Goal: Task Accomplishment & Management: Complete application form

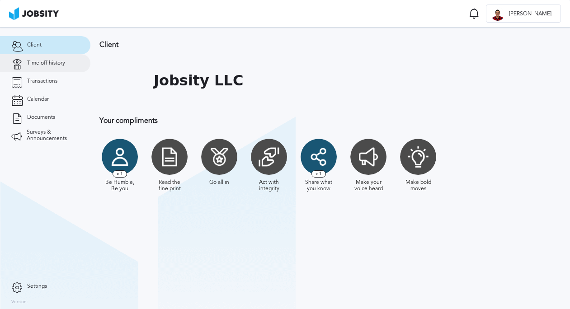
click at [52, 64] on span "Time off history" at bounding box center [46, 63] width 38 height 6
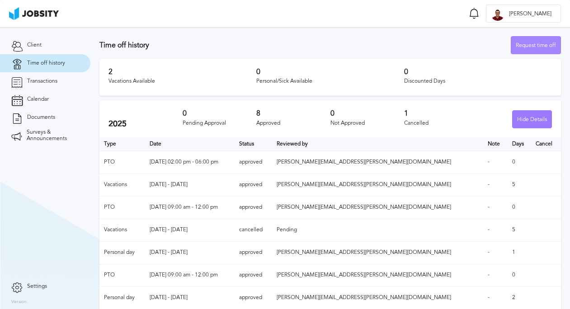
click at [530, 43] on div "Request time off" at bounding box center [535, 46] width 49 height 18
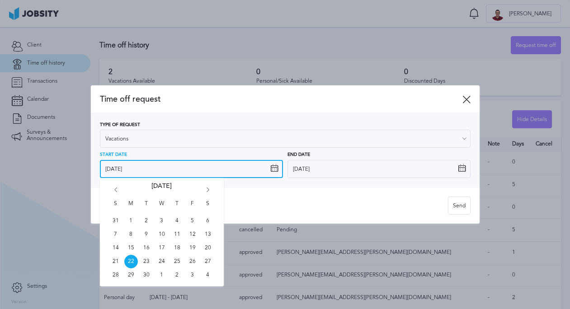
click at [125, 173] on input "[DATE]" at bounding box center [191, 169] width 183 height 18
click at [128, 172] on input "[DATE]" at bounding box center [191, 169] width 183 height 18
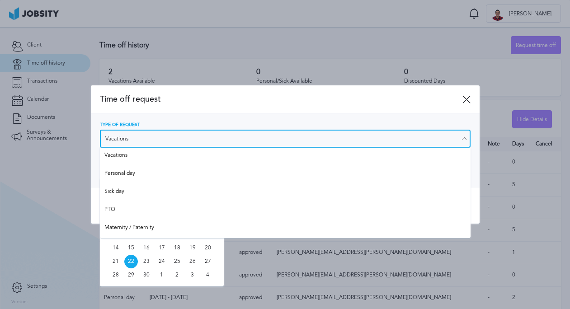
click at [145, 134] on input "Vacations" at bounding box center [285, 139] width 370 height 18
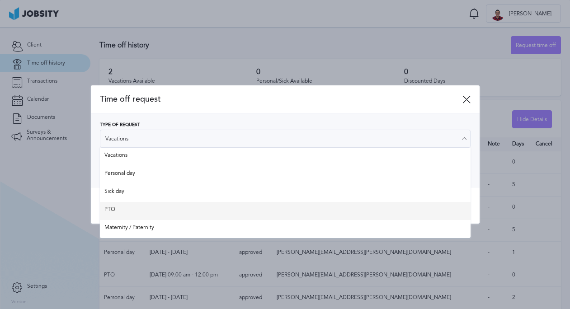
type input "PTO"
click at [130, 206] on div "Time off request Type of Request PTO Vacations Personal day Sick day PTO Matern…" at bounding box center [285, 154] width 388 height 138
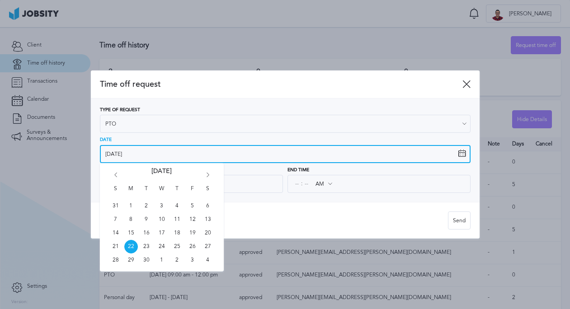
click at [123, 150] on input "[DATE]" at bounding box center [285, 154] width 370 height 18
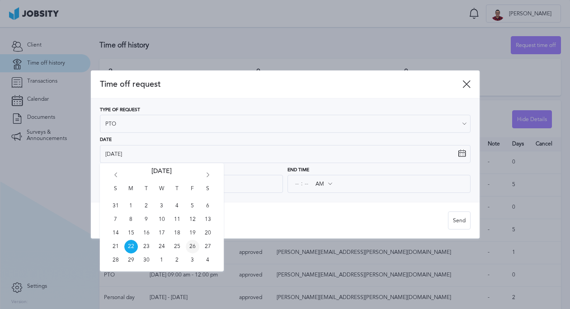
click at [192, 247] on span "26" at bounding box center [193, 247] width 14 height 14
type input "[DATE]"
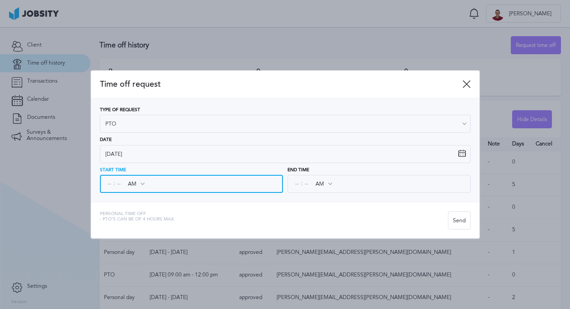
click at [112, 182] on input at bounding box center [109, 184] width 8 height 16
type input "02"
click at [117, 183] on input at bounding box center [119, 184] width 8 height 16
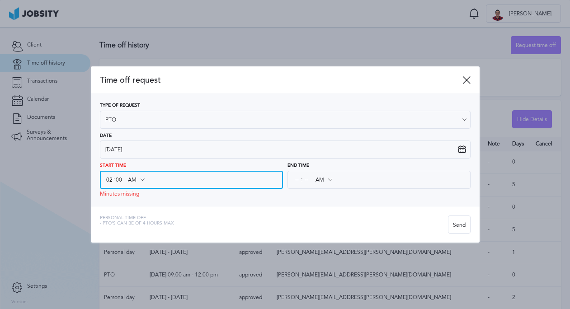
type input "00"
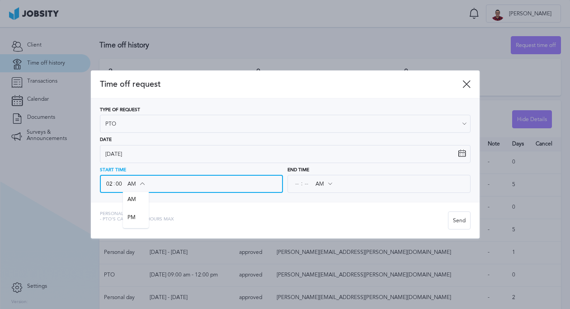
click at [137, 181] on input "AM" at bounding box center [136, 184] width 26 height 16
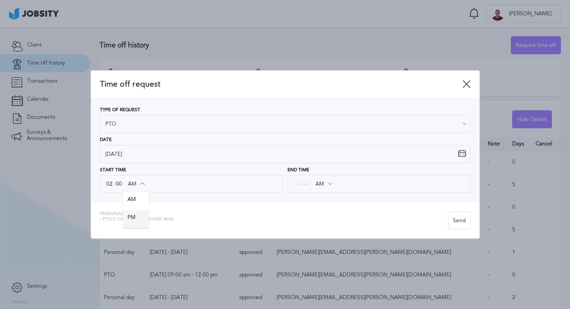
type input "PM"
click at [140, 220] on div "Time off request Type of Request PTO Vacations Personal day Sick day PTO Matern…" at bounding box center [285, 154] width 388 height 168
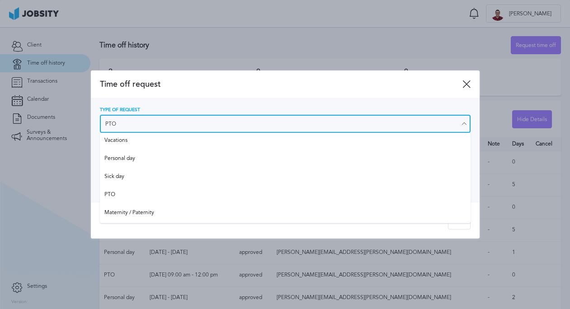
click at [110, 123] on input "PTO" at bounding box center [285, 124] width 370 height 18
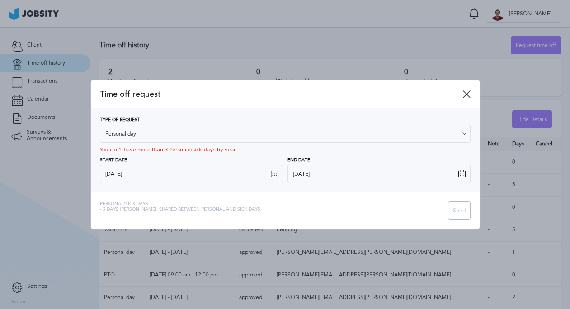
click at [154, 161] on div "Type of Request Personal day Vacations Personal day Sick day PTO Maternity / Pa…" at bounding box center [285, 150] width 370 height 66
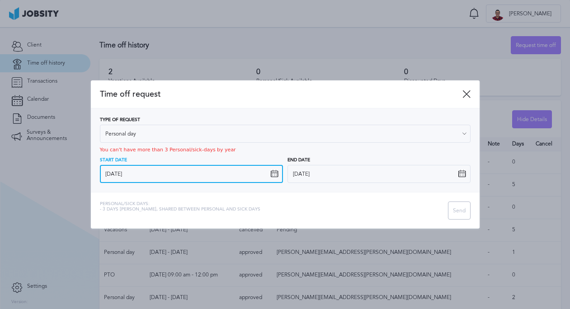
click at [136, 173] on input "[DATE]" at bounding box center [191, 174] width 183 height 18
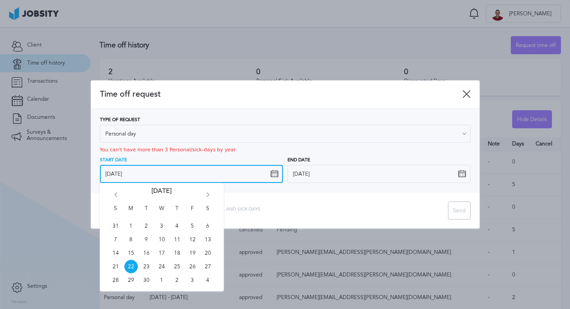
click at [186, 171] on input "[DATE]" at bounding box center [191, 174] width 183 height 18
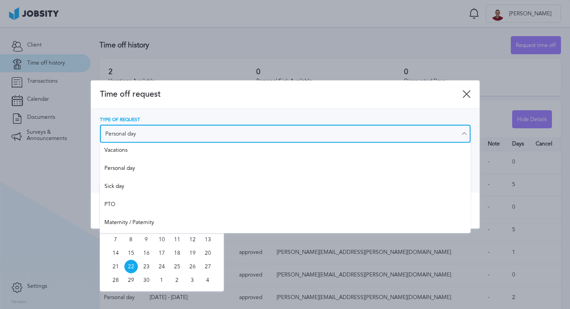
click at [145, 137] on input "Personal day" at bounding box center [285, 134] width 370 height 18
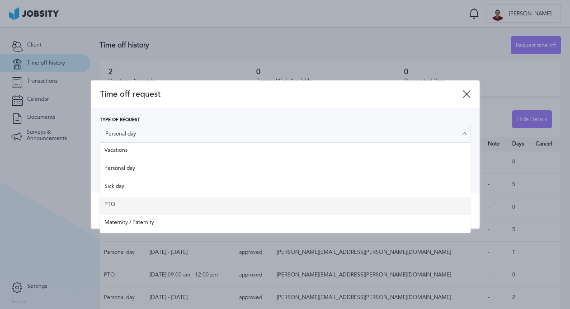
type input "PTO"
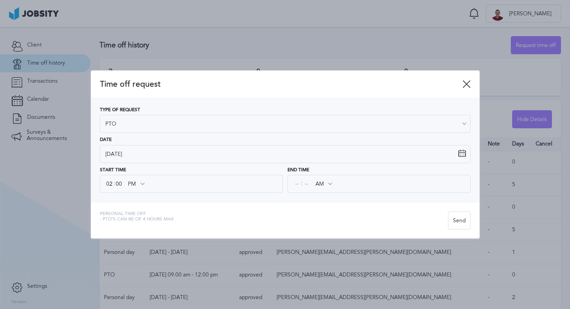
click at [135, 201] on div "Type of Request PTO Vacations Personal day Sick day PTO Maternity / Paternity D…" at bounding box center [285, 150] width 388 height 104
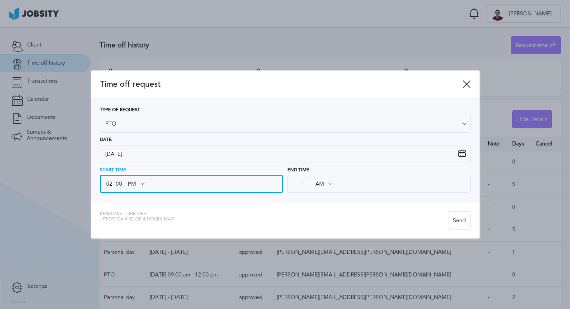
click at [110, 182] on input "02" at bounding box center [109, 184] width 8 height 16
click at [110, 183] on input "02" at bounding box center [109, 184] width 8 height 16
type input "12"
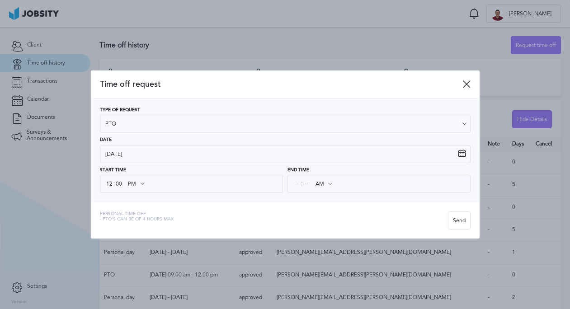
drag, startPoint x: 163, startPoint y: 183, endPoint x: 193, endPoint y: 184, distance: 30.3
click at [164, 183] on div "12 : 00 PM AM PM" at bounding box center [191, 184] width 183 height 18
click at [296, 183] on input at bounding box center [297, 184] width 8 height 16
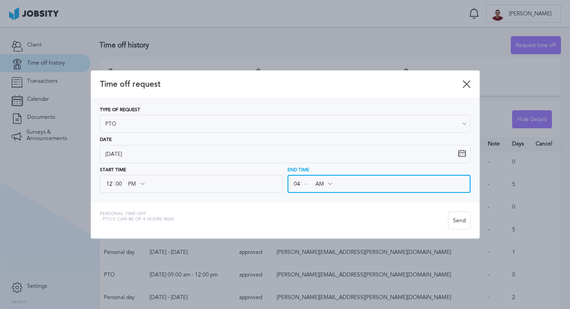
type input "04"
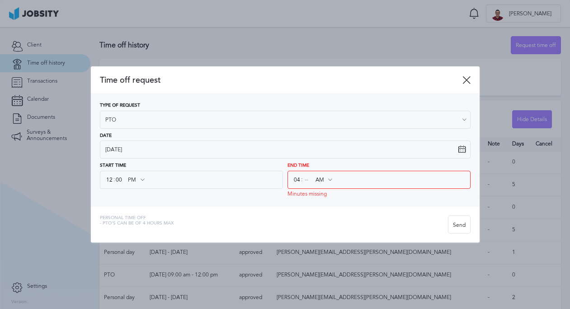
click at [326, 183] on div "AM AM PM" at bounding box center [323, 180] width 26 height 16
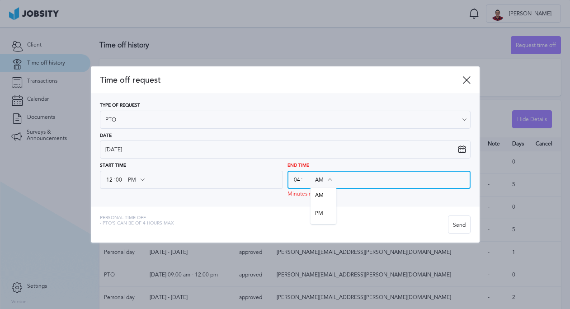
click at [322, 182] on input "AM" at bounding box center [323, 180] width 26 height 16
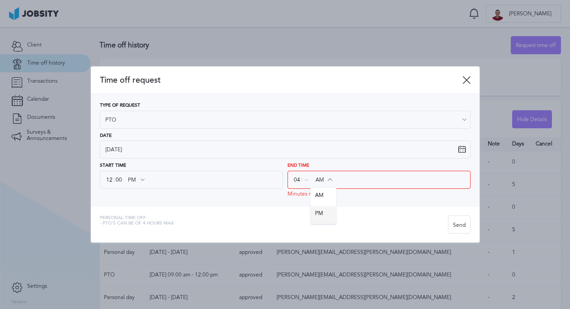
type input "PM"
drag, startPoint x: 329, startPoint y: 215, endPoint x: 323, endPoint y: 202, distance: 14.8
click at [328, 215] on div "Time off request Type of Request PTO Vacations Personal day Sick day PTO Matern…" at bounding box center [285, 154] width 388 height 177
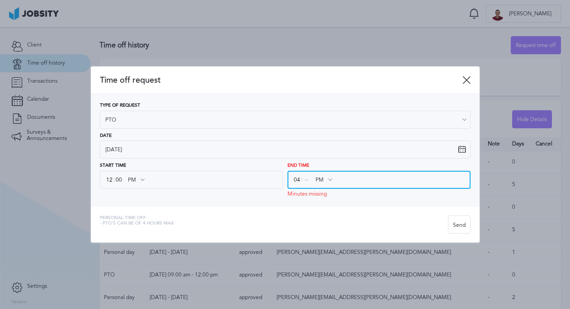
click at [308, 180] on input at bounding box center [306, 180] width 8 height 16
type input "00"
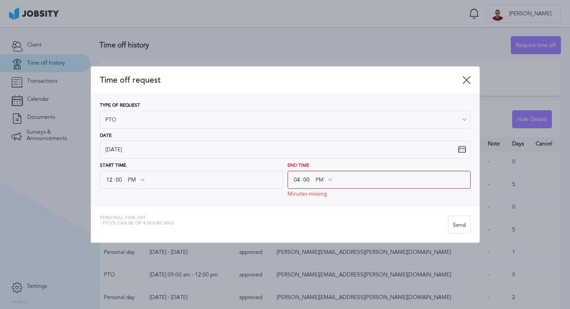
click at [402, 220] on div "Personal Time Off - PTO's can be of 4 hours max" at bounding box center [274, 224] width 348 height 18
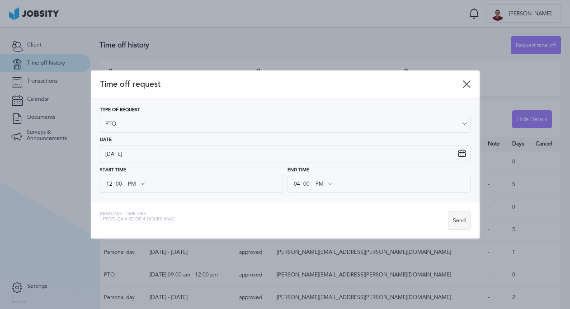
click at [462, 220] on div "Send" at bounding box center [459, 221] width 22 height 18
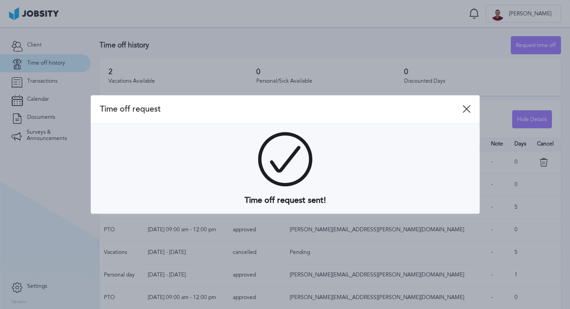
click at [468, 110] on icon at bounding box center [466, 109] width 8 height 8
